Goal: Check status: Check status

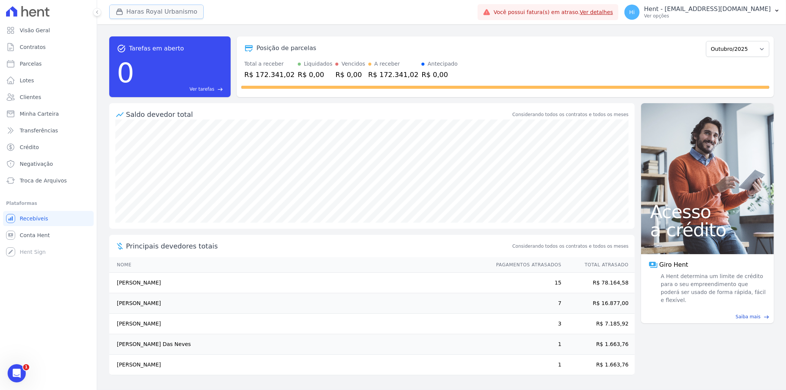
click at [149, 14] on button "Haras Royal Urbanismo" at bounding box center [156, 12] width 94 height 14
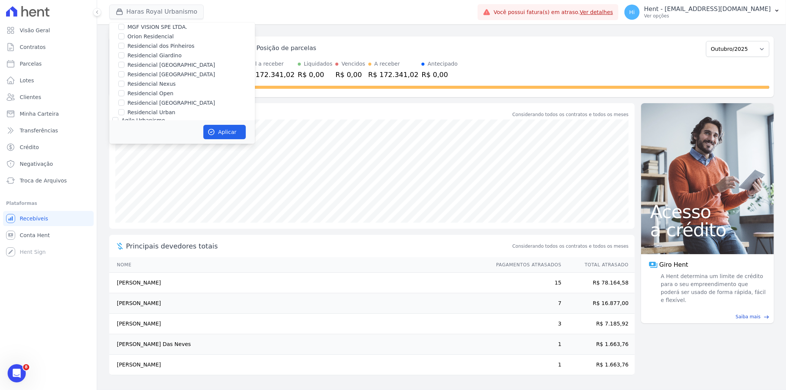
scroll to position [5347, 0]
click at [184, 280] on label "RESIDENCIAL MS [PERSON_NAME]" at bounding box center [172, 284] width 91 height 8
click at [124, 281] on input "RESIDENCIAL MS [PERSON_NAME]" at bounding box center [121, 284] width 6 height 6
checkbox input "true"
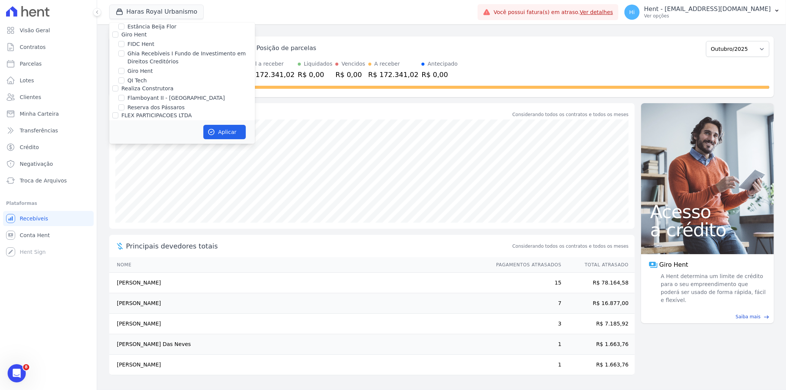
scroll to position [3408, 0]
click at [156, 222] on label "HARAS ROYAL URBANISMO" at bounding box center [162, 226] width 71 height 8
click at [124, 223] on input "HARAS ROYAL URBANISMO" at bounding box center [121, 226] width 6 height 6
checkbox input "false"
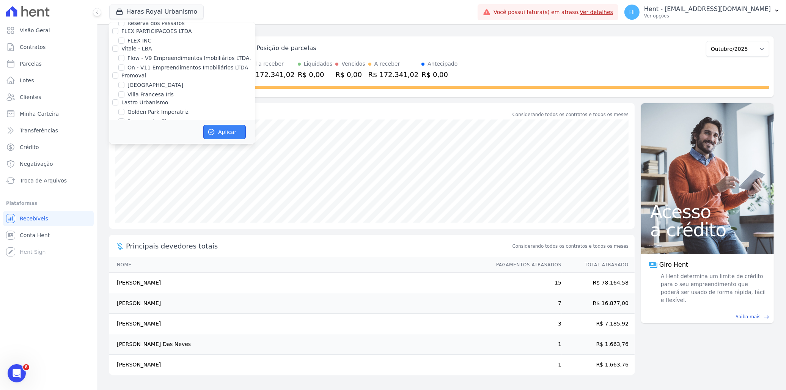
click at [229, 127] on button "Aplicar" at bounding box center [224, 132] width 42 height 14
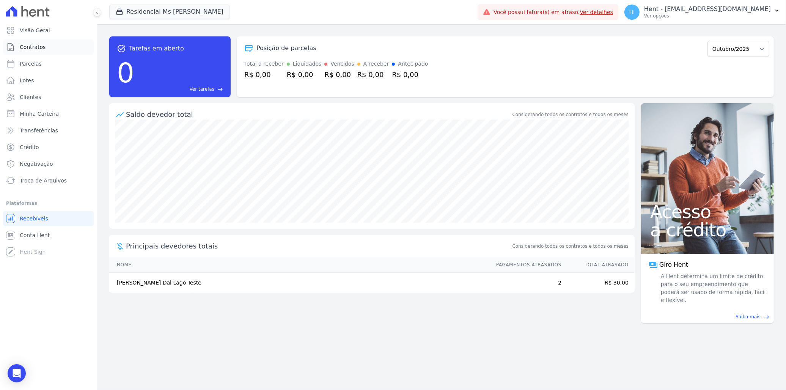
click at [33, 47] on span "Contratos" at bounding box center [33, 47] width 26 height 8
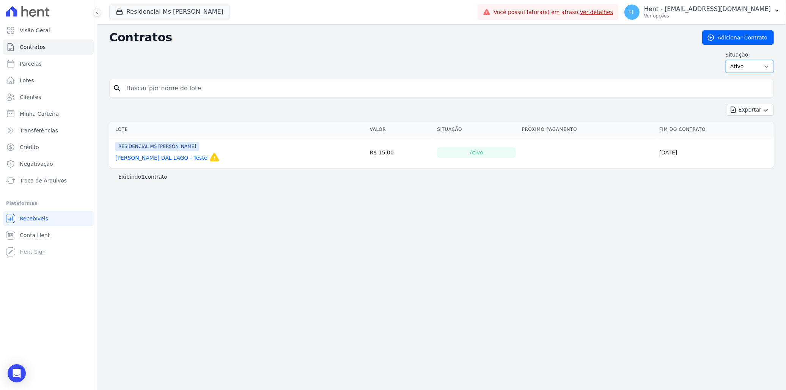
click at [749, 70] on select "Ativo Todos Pausado Distratado Rascunho Expirado Encerrado" at bounding box center [749, 66] width 49 height 13
select select "draft"
click at [729, 60] on select "Ativo Todos Pausado Distratado Rascunho Expirado Encerrado" at bounding box center [749, 66] width 49 height 13
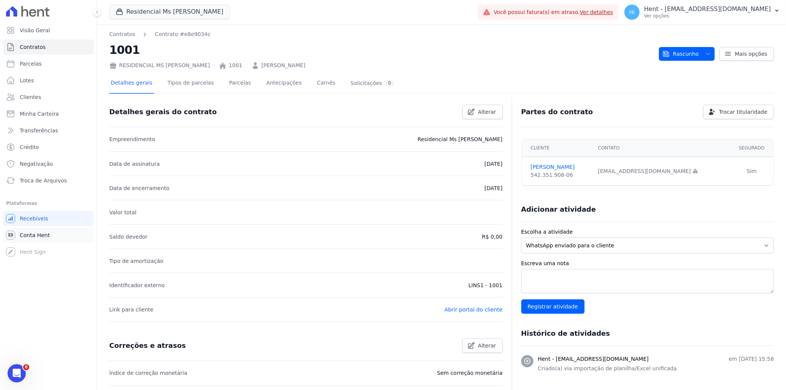
click at [37, 239] on link "Conta Hent" at bounding box center [48, 235] width 91 height 15
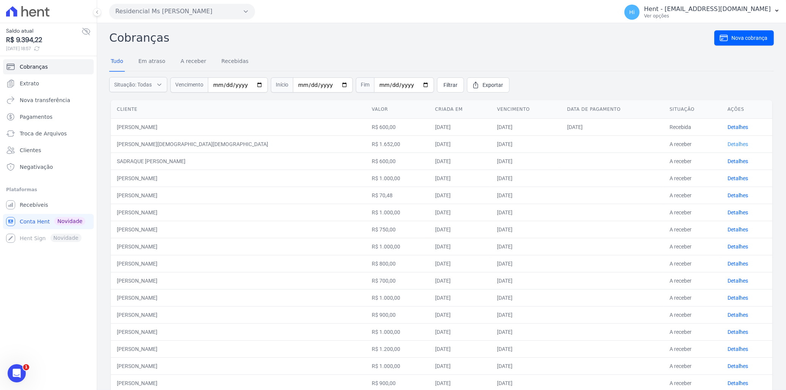
click at [730, 145] on link "Detalhes" at bounding box center [738, 144] width 20 height 6
